Goal: Find specific page/section: Find specific page/section

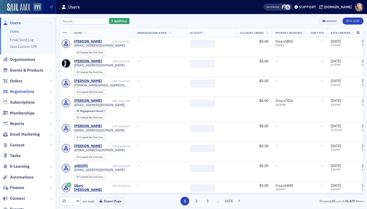
click at [27, 92] on span "Registrations" at bounding box center [22, 92] width 24 height 6
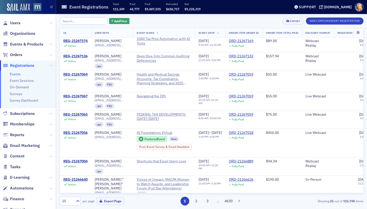
scroll to position [161, 0]
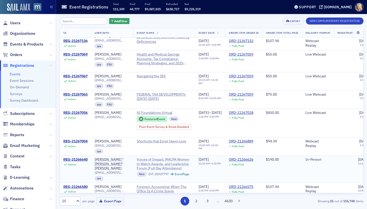
click at [161, 157] on span "Voices of Impact, MACPA Women to Watch Awards, and Leadership Forum (Full Day A…" at bounding box center [164, 163] width 55 height 13
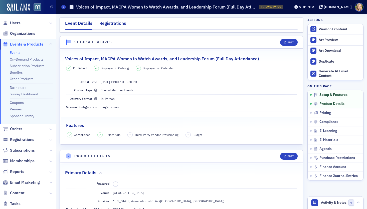
click at [109, 21] on div "Registrations" at bounding box center [112, 24] width 27 height 9
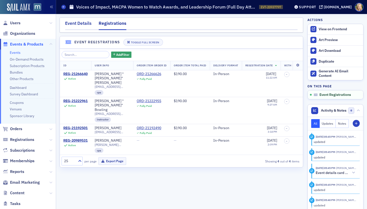
click at [81, 22] on div "Event Details" at bounding box center [78, 24] width 27 height 9
